Goal: Check status: Check status

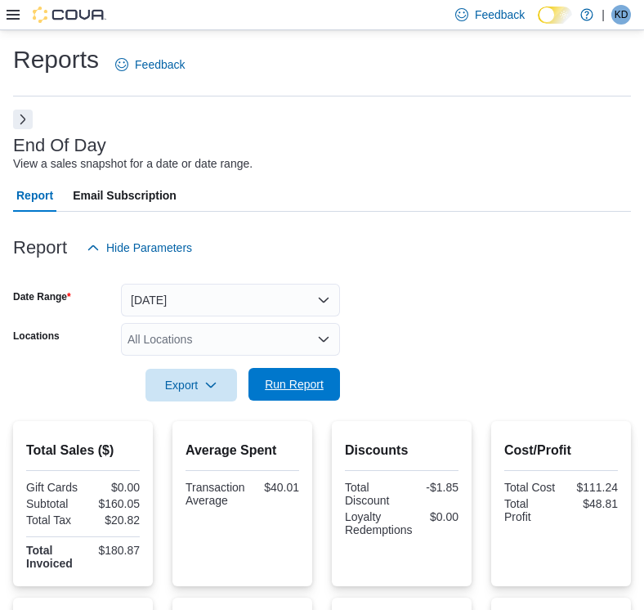
click at [276, 395] on span "Run Report" at bounding box center [294, 384] width 72 height 33
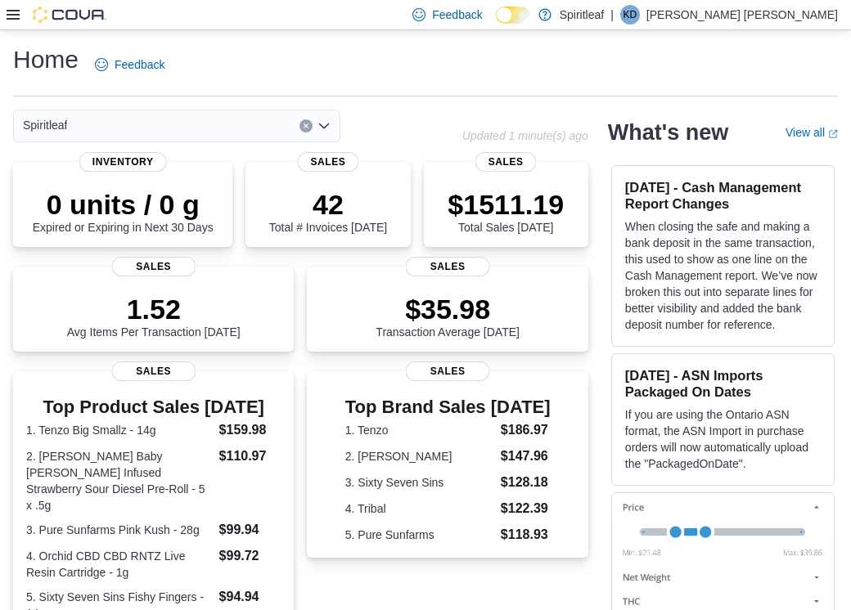
click at [10, 10] on icon at bounding box center [13, 15] width 13 height 10
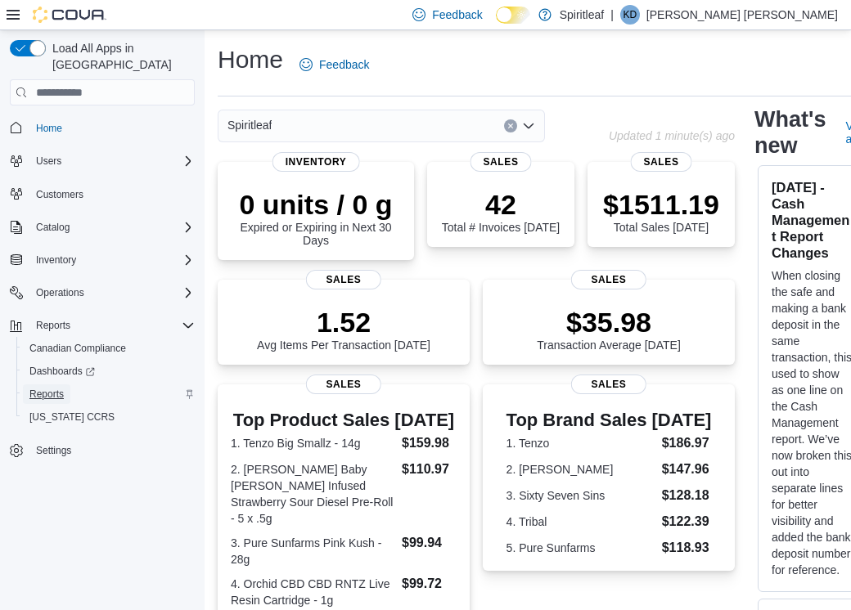
click at [52, 388] on span "Reports" at bounding box center [46, 394] width 34 height 13
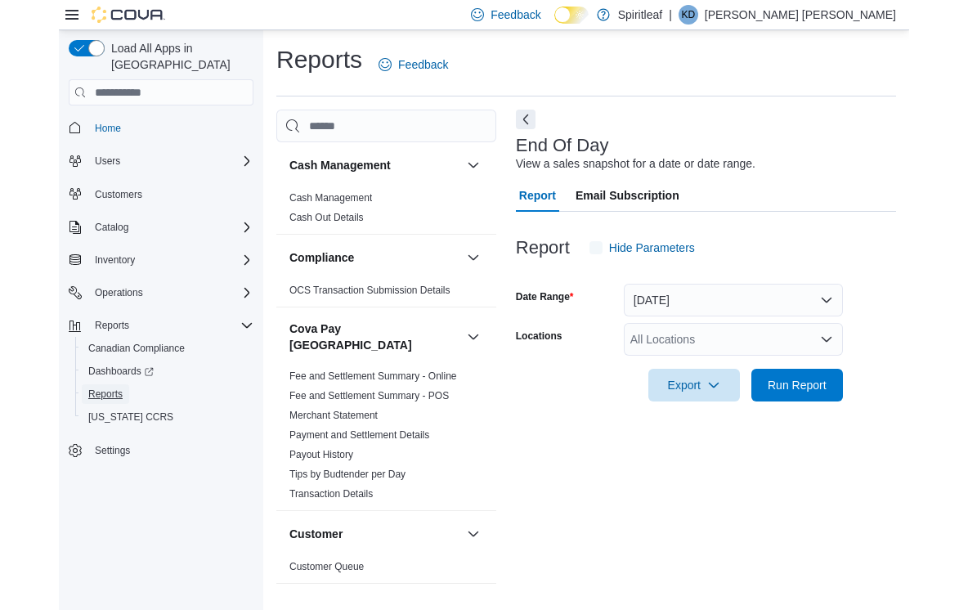
scroll to position [3, 0]
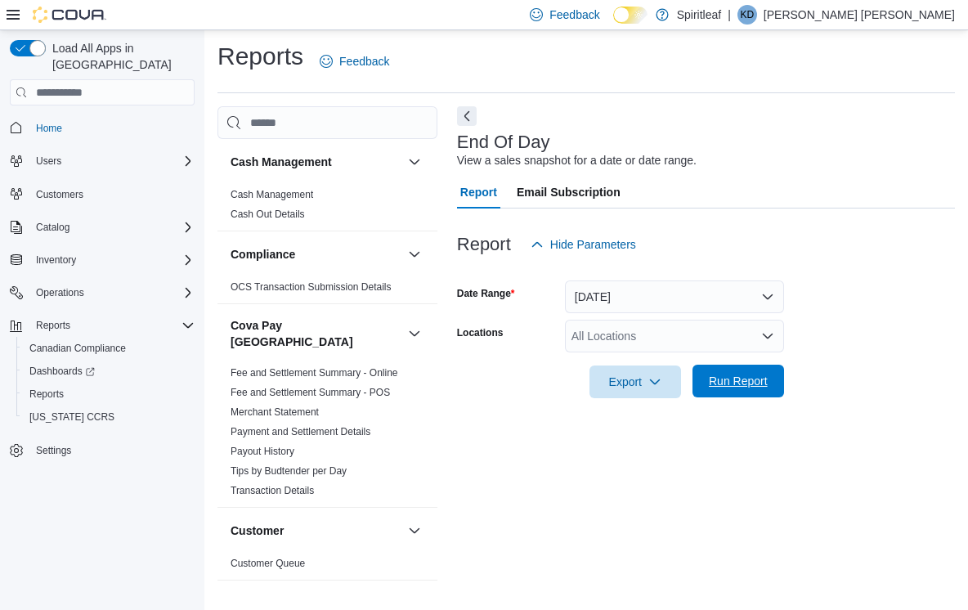
click at [644, 379] on span "Run Report" at bounding box center [738, 381] width 59 height 16
